Goal: Task Accomplishment & Management: Use online tool/utility

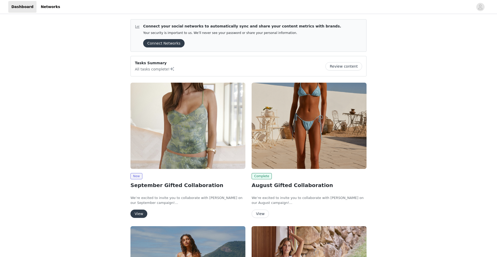
click at [140, 211] on button "View" at bounding box center [139, 214] width 17 height 8
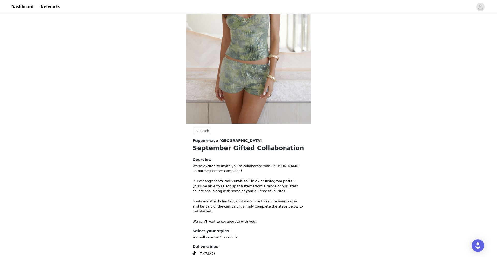
scroll to position [136, 0]
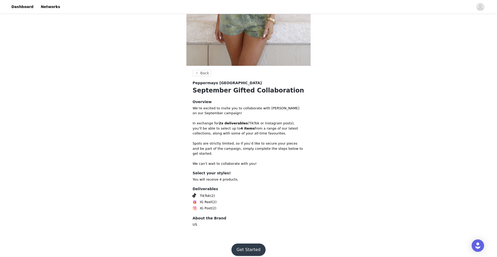
click at [251, 244] on button "Get Started" at bounding box center [249, 250] width 34 height 12
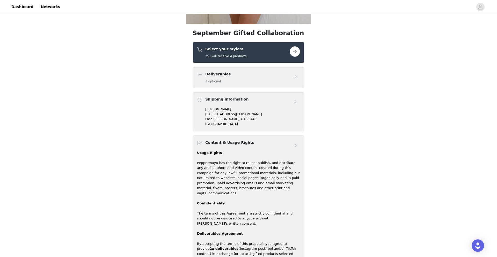
scroll to position [178, 0]
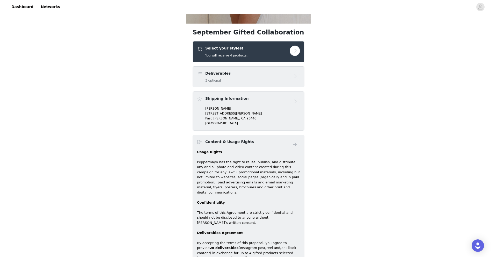
click at [256, 52] on div "Select your styles! You will receive 4 products." at bounding box center [243, 52] width 93 height 12
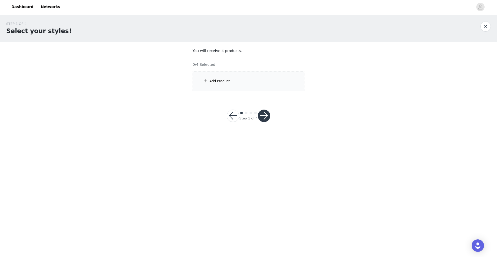
click at [233, 85] on div "Add Product" at bounding box center [249, 81] width 112 height 19
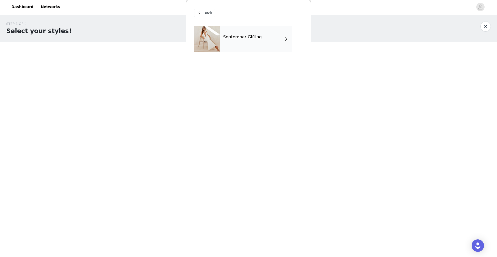
click at [234, 34] on div "September Gifting" at bounding box center [256, 39] width 72 height 26
